Goal: Information Seeking & Learning: Learn about a topic

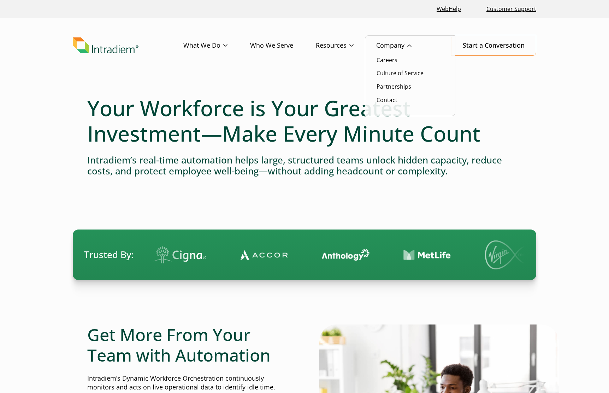
click at [390, 43] on link "Company" at bounding box center [405, 45] width 58 height 20
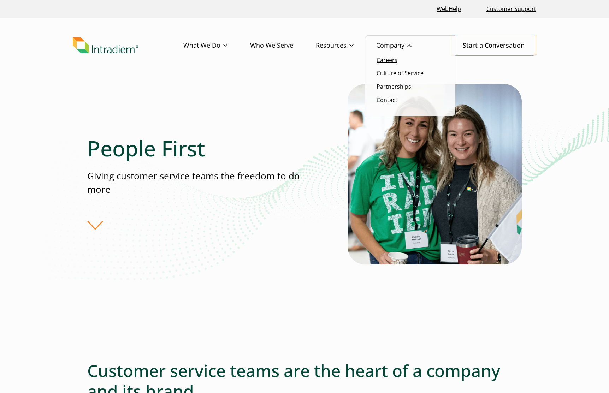
click at [388, 59] on link "Careers" at bounding box center [387, 60] width 21 height 8
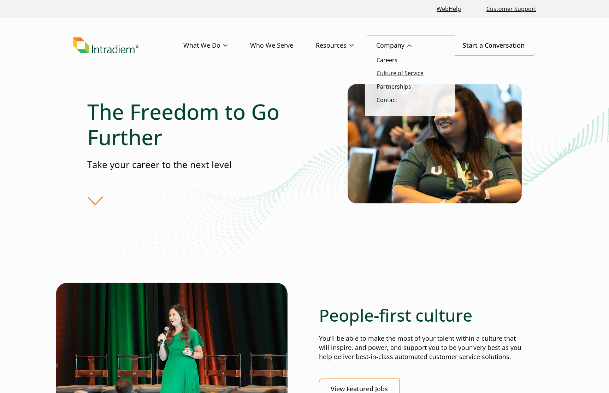
click at [395, 75] on link "Culture of Service" at bounding box center [400, 73] width 47 height 8
